Goal: Task Accomplishment & Management: Manage account settings

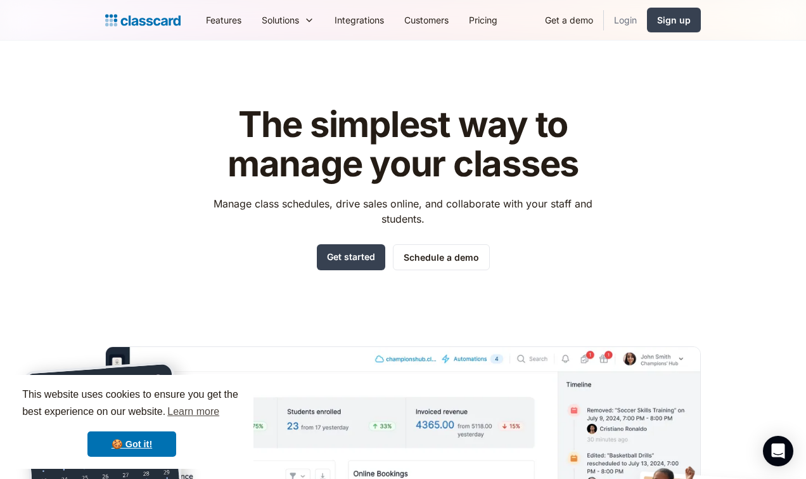
click at [607, 25] on link "Login" at bounding box center [625, 20] width 43 height 29
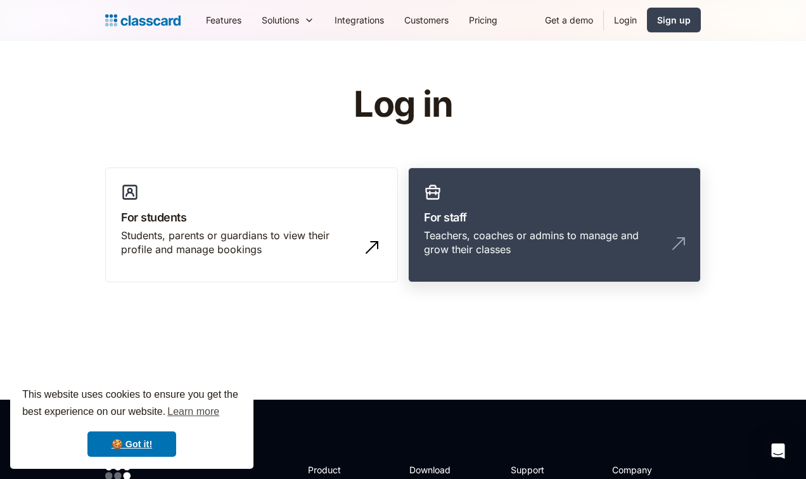
click at [540, 242] on div "Teachers, coaches or admins to manage and grow their classes" at bounding box center [554, 247] width 261 height 39
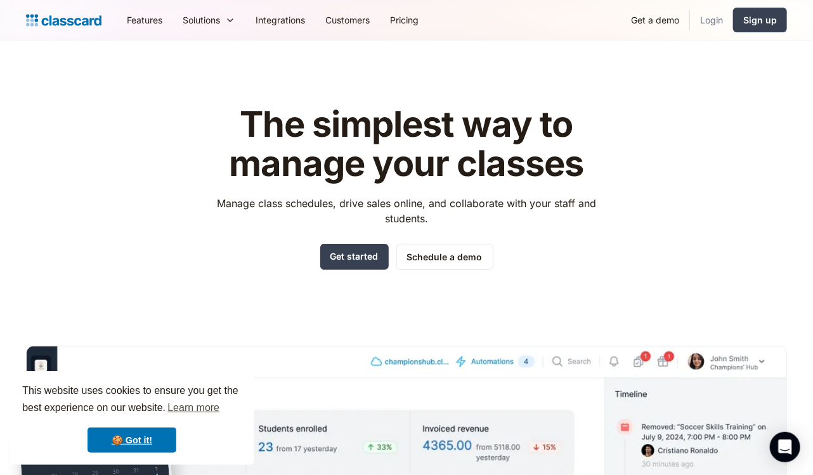
click at [719, 23] on link "Login" at bounding box center [711, 20] width 43 height 29
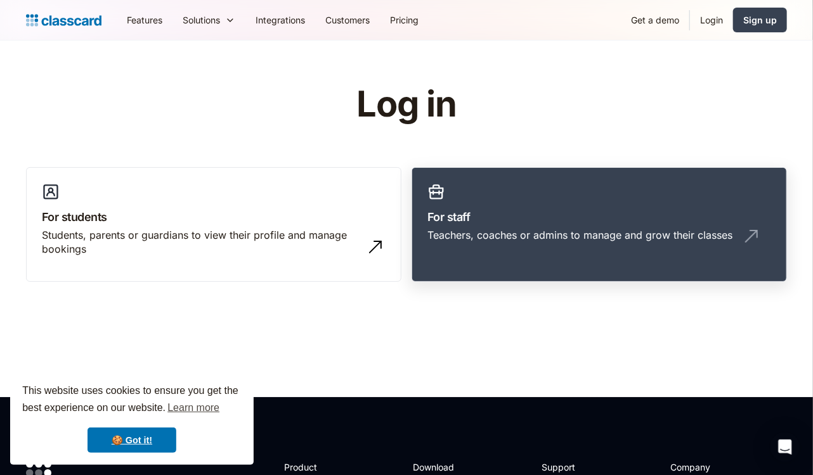
click at [676, 233] on div "Teachers, coaches or admins to manage and grow their classes" at bounding box center [579, 235] width 305 height 14
